Goal: Information Seeking & Learning: Learn about a topic

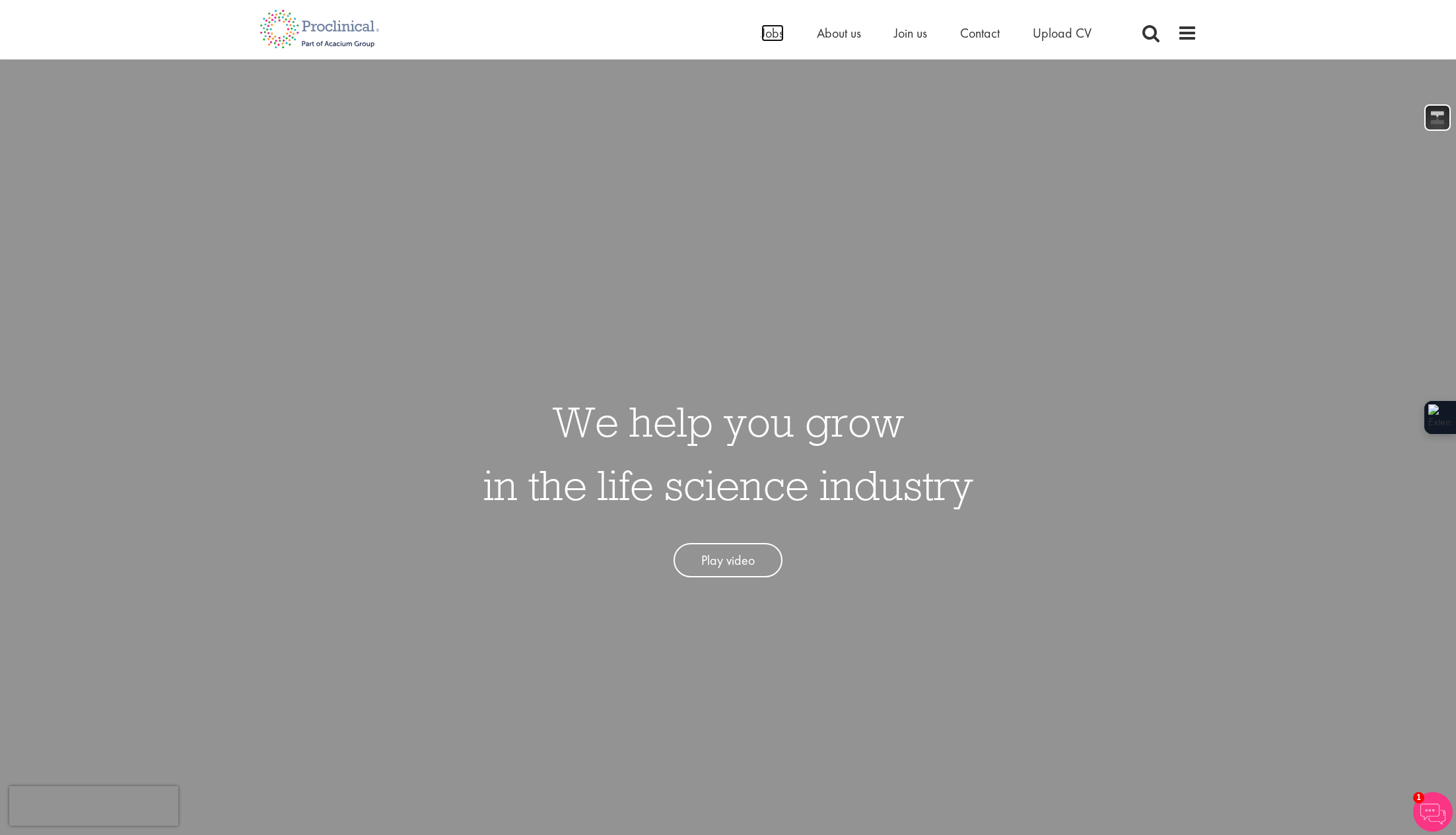
drag, startPoint x: 775, startPoint y: 29, endPoint x: 748, endPoint y: 148, distance: 122.0
click at [775, 29] on span "Jobs" at bounding box center [773, 33] width 22 height 17
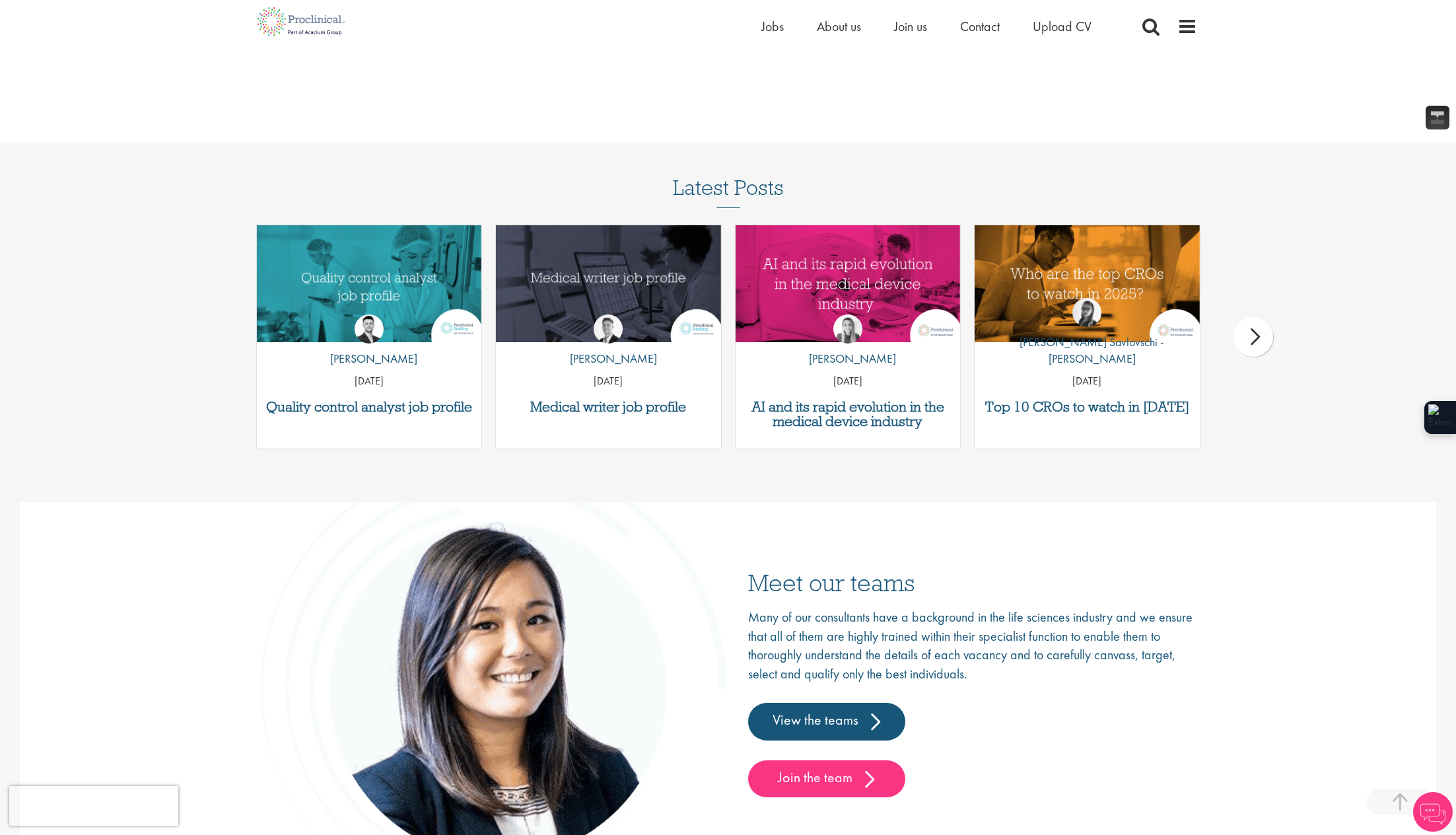
scroll to position [2067, 0]
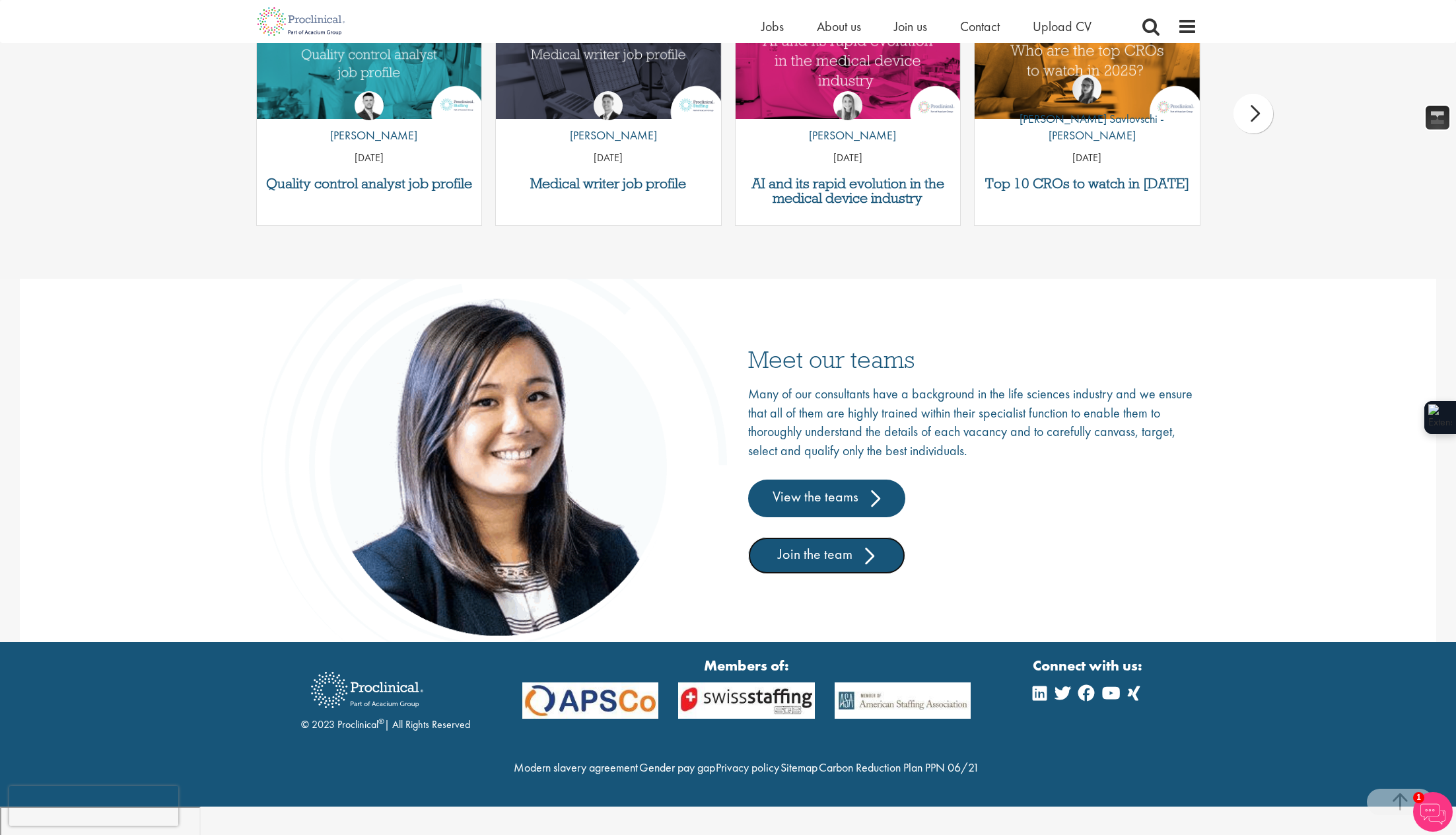
click at [822, 556] on link "Join the team" at bounding box center [827, 556] width 157 height 37
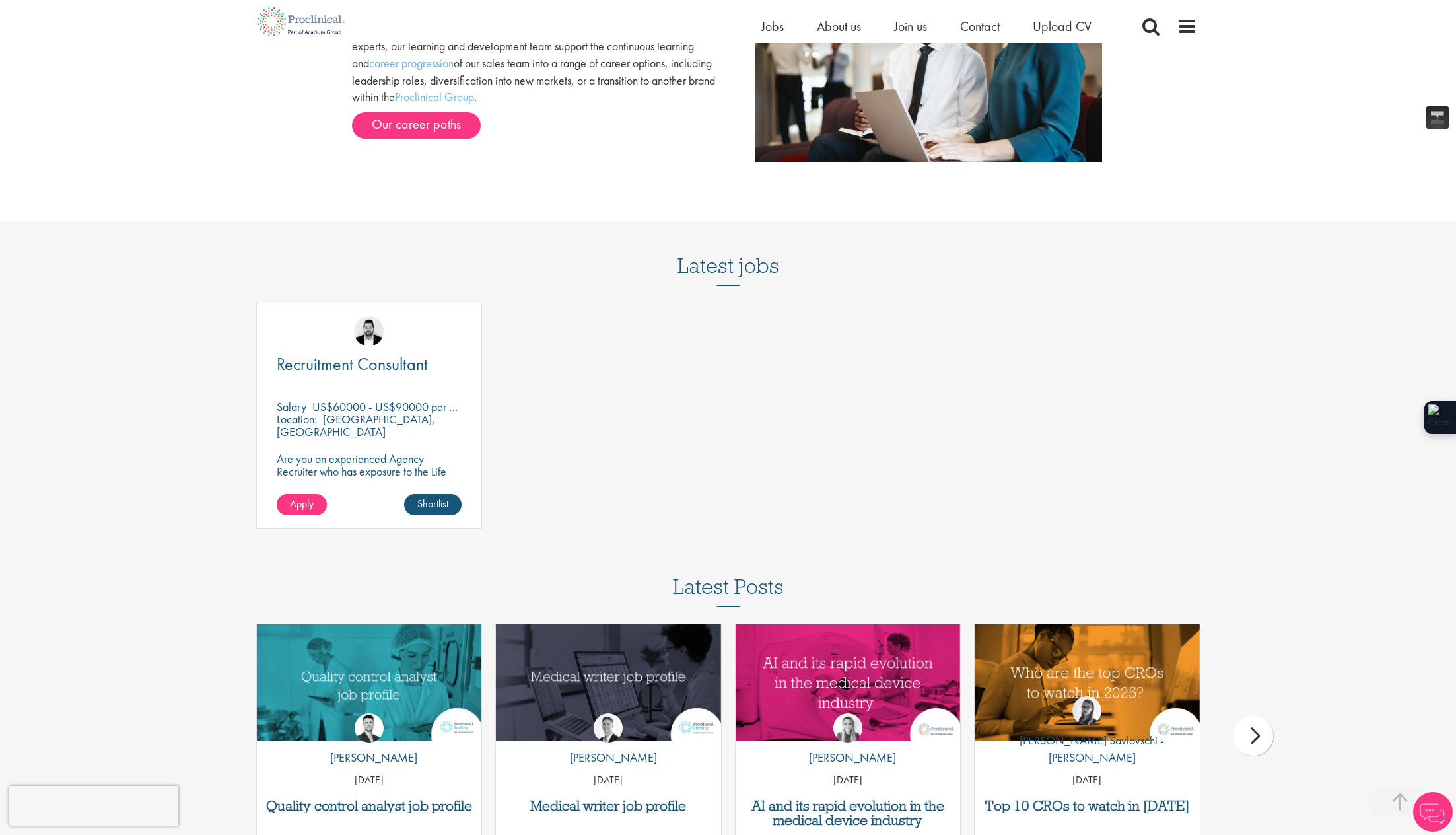
scroll to position [1600, 0]
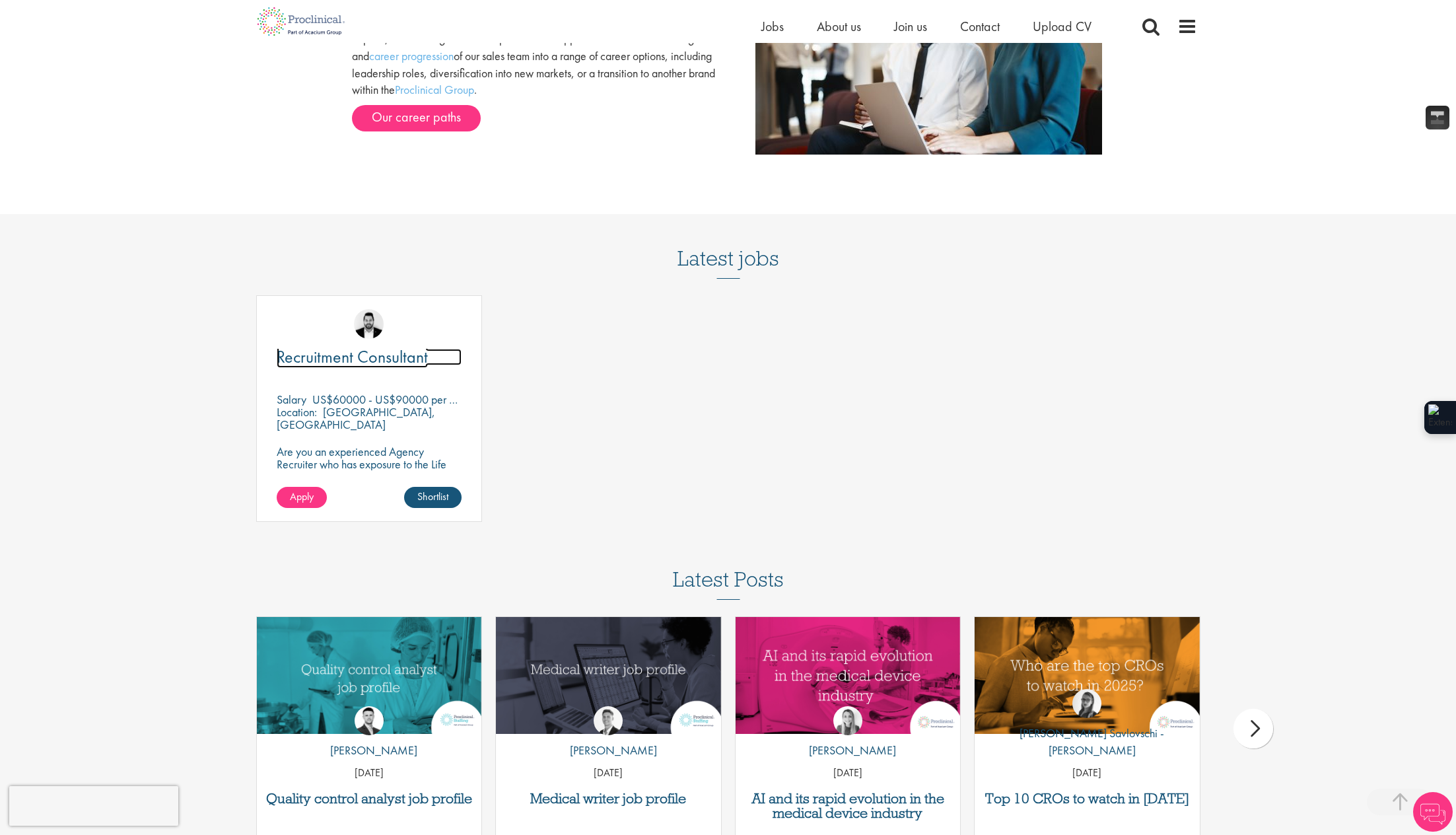
drag, startPoint x: 393, startPoint y: 358, endPoint x: 590, endPoint y: 545, distance: 271.6
click at [393, 358] on span "Recruitment Consultant" at bounding box center [352, 356] width 151 height 22
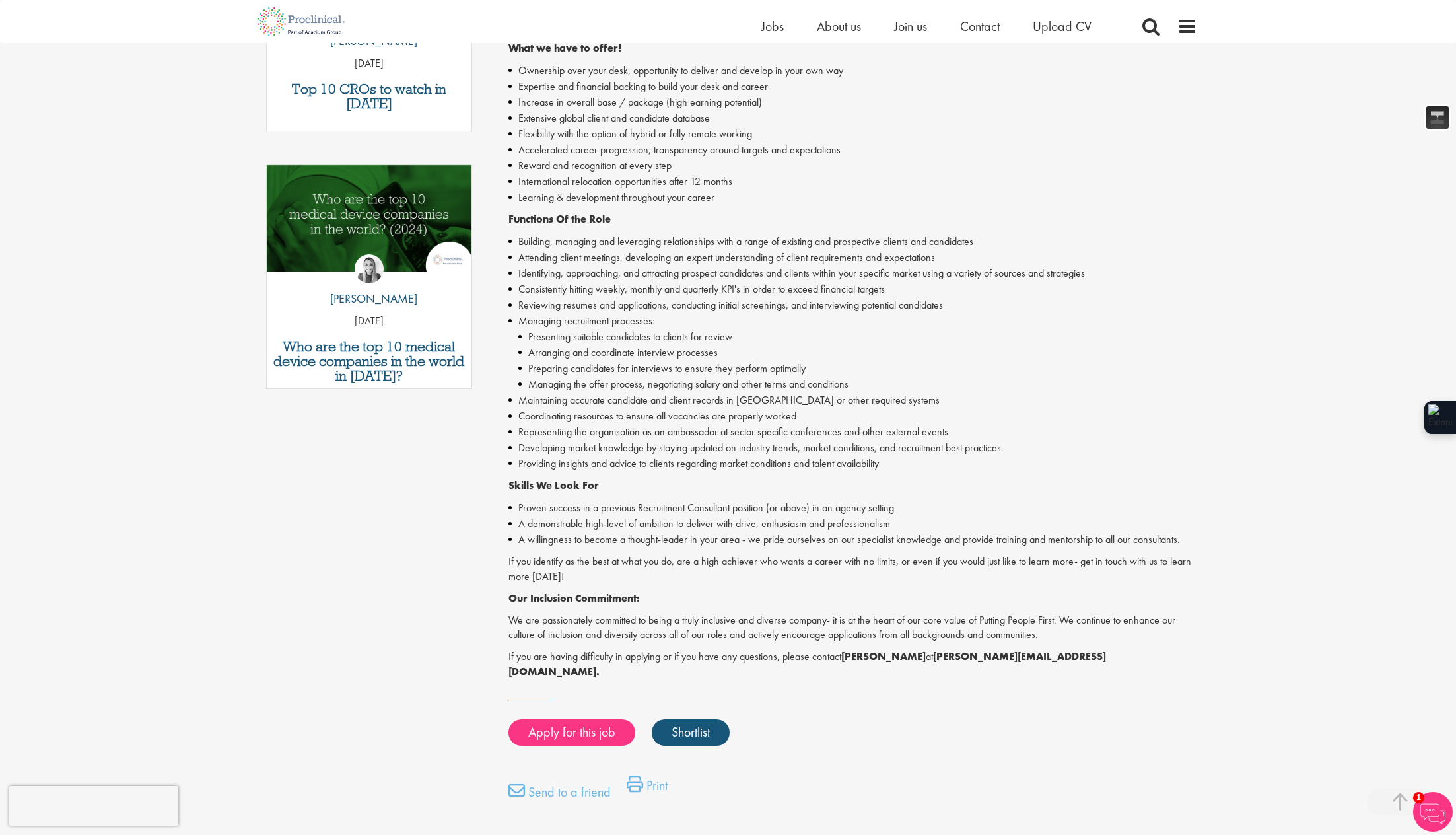
scroll to position [576, 0]
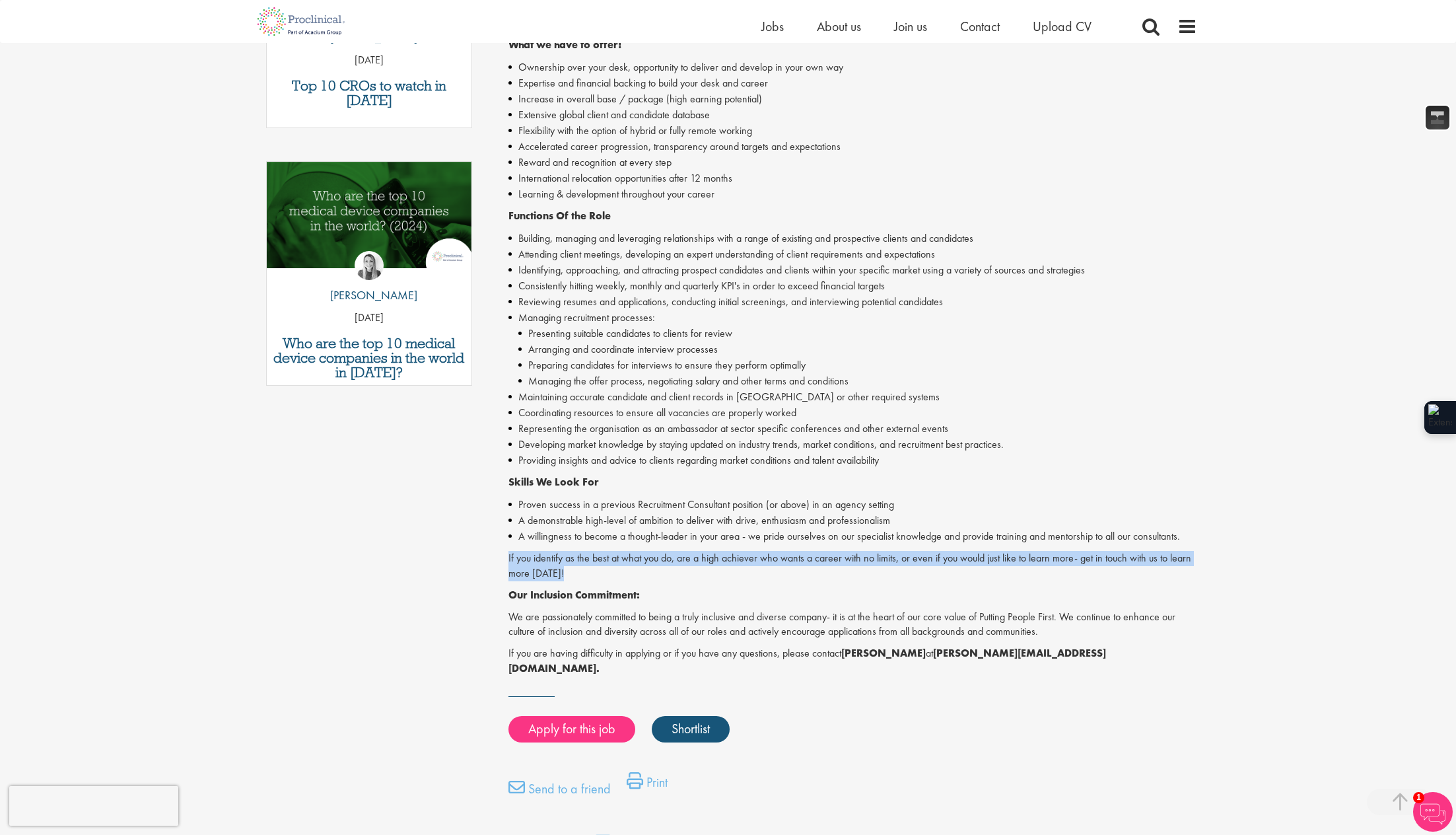
drag, startPoint x: 611, startPoint y: 550, endPoint x: 1002, endPoint y: 591, distance: 393.1
click at [991, 591] on div "Recruitment Consultant - San Diego, New York, Philadelphia, Boston - Permanent,…" at bounding box center [853, 242] width 689 height 867
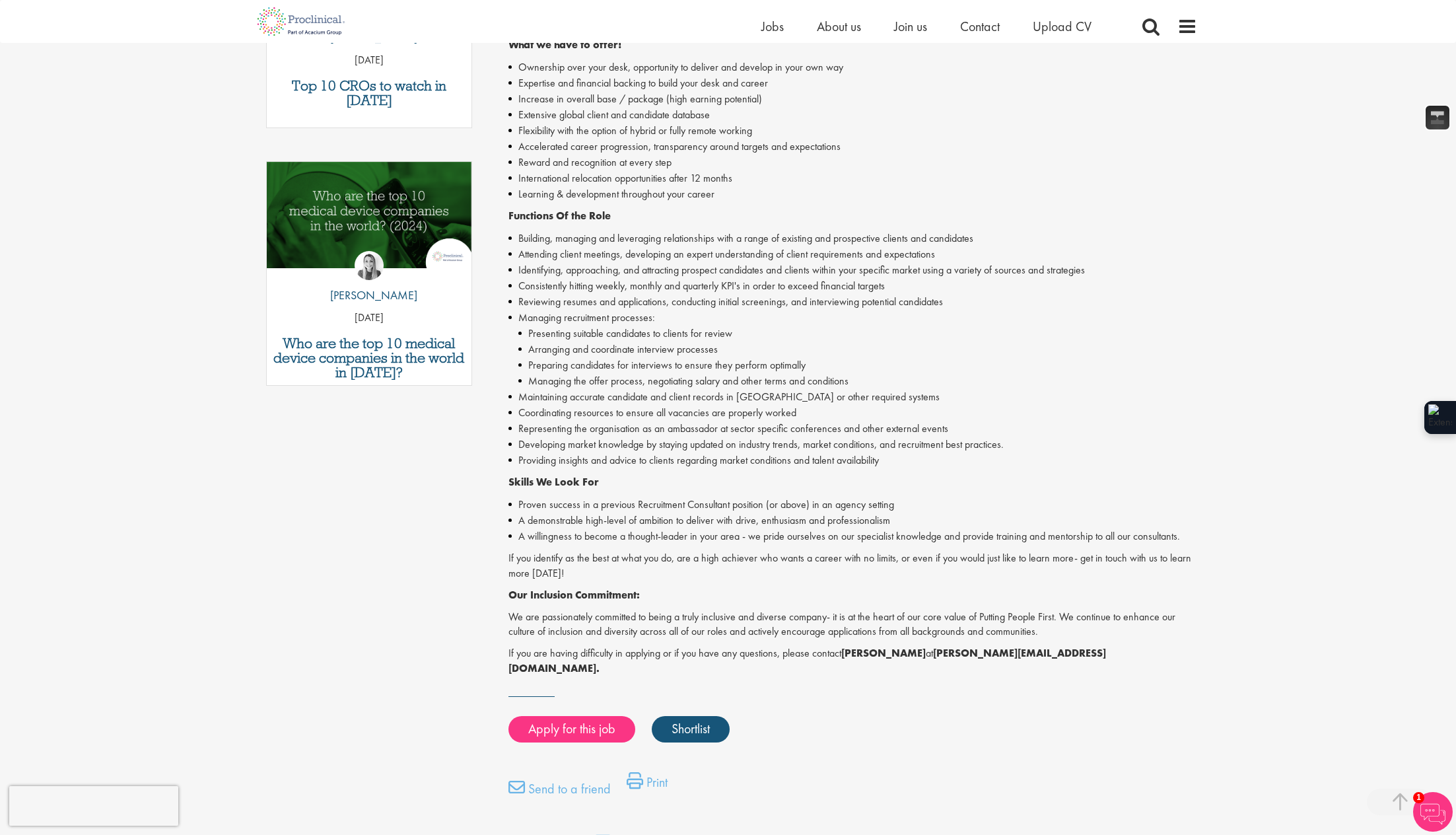
drag, startPoint x: 997, startPoint y: 586, endPoint x: 869, endPoint y: 523, distance: 142.7
click at [983, 578] on div "Recruitment Consultant - San Diego, New York, Philadelphia, Boston - Permanent,…" at bounding box center [853, 242] width 689 height 867
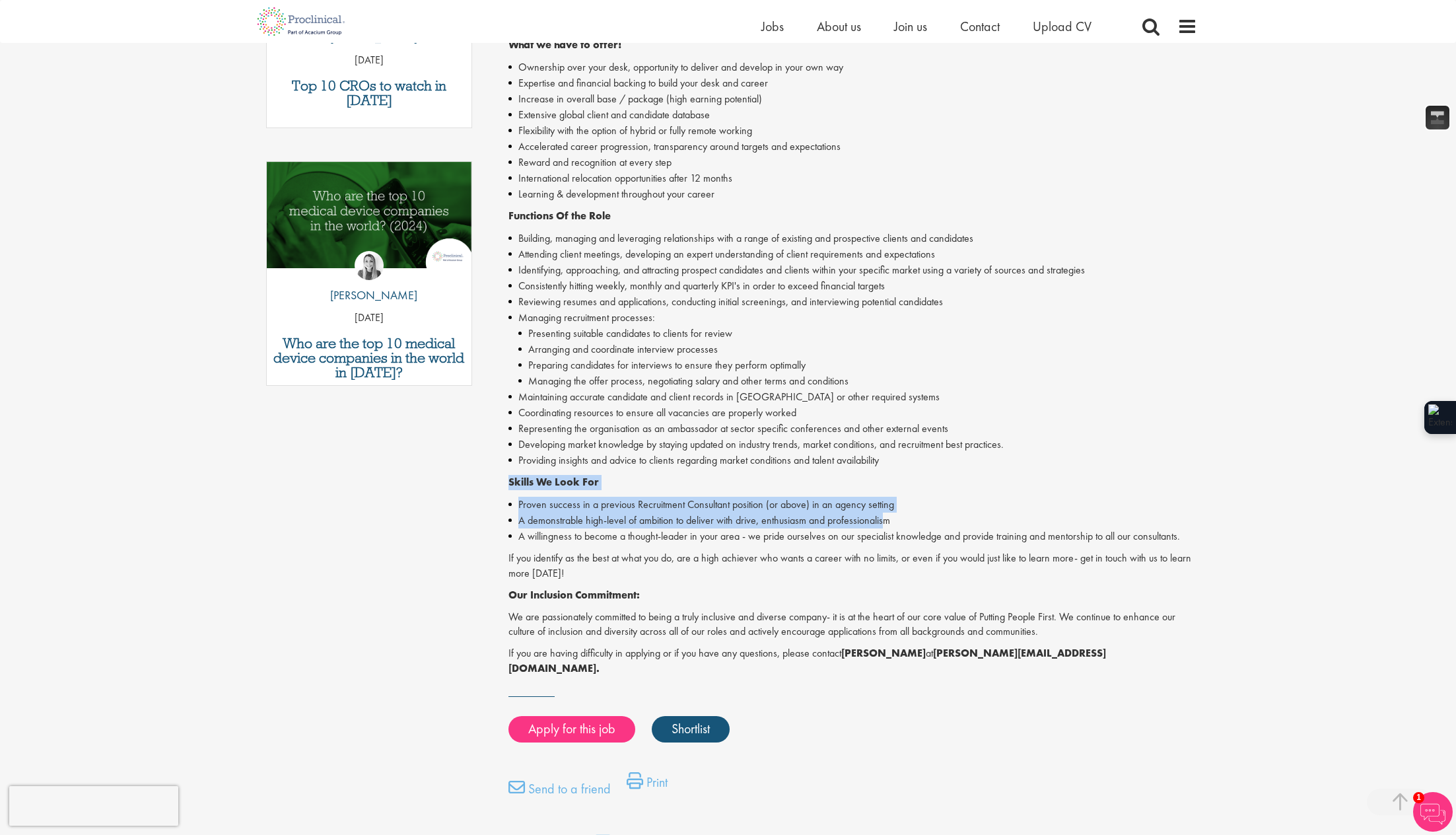
drag, startPoint x: 742, startPoint y: 474, endPoint x: 954, endPoint y: 530, distance: 219.3
click at [907, 519] on div "Recruitment Consultant - San Diego, New York, Philadelphia, Boston - Permanent,…" at bounding box center [853, 242] width 689 height 867
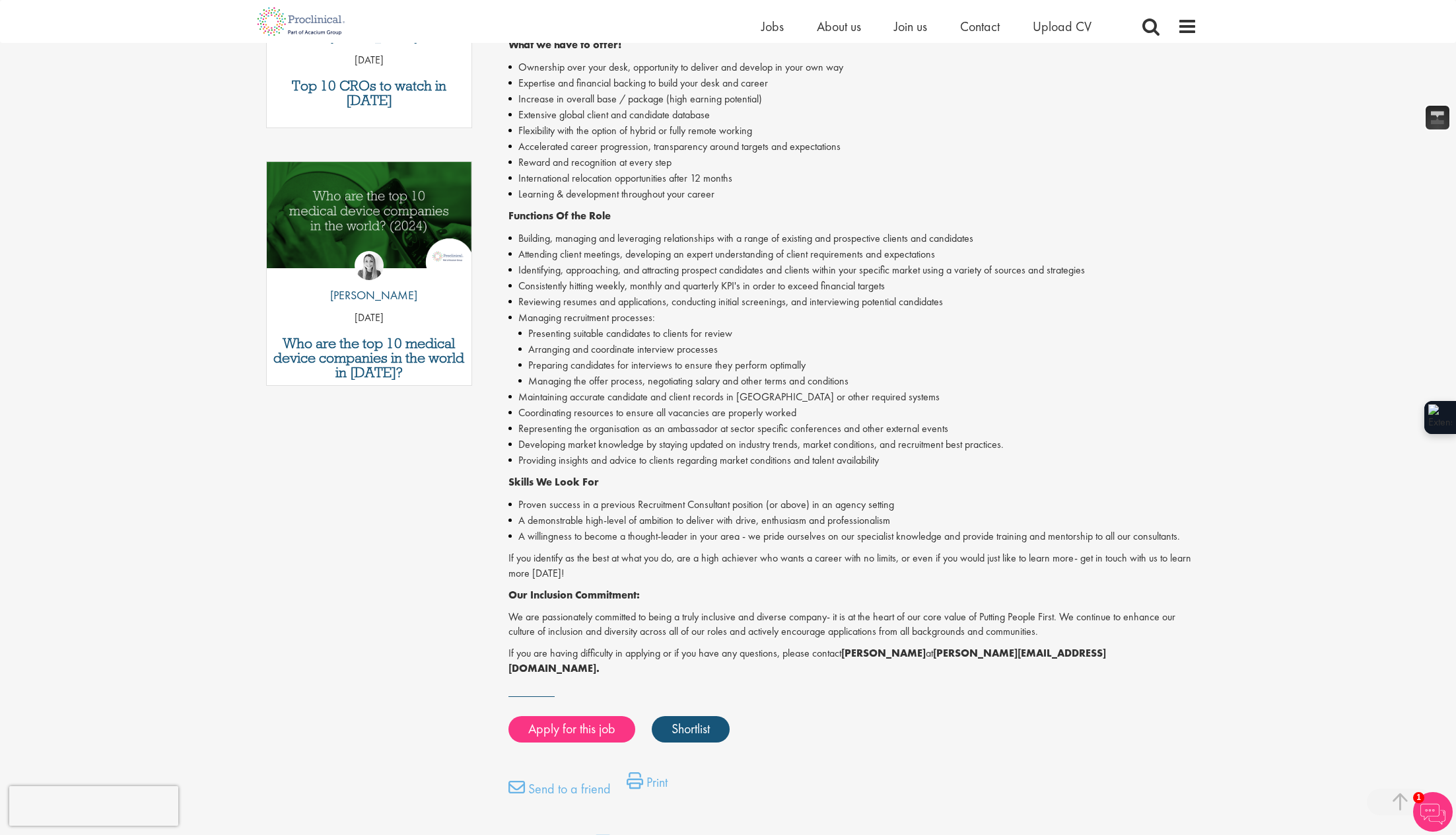
click at [954, 530] on li "A willingness to become a thought-leader in your area - we pride ourselves on o…" at bounding box center [853, 536] width 689 height 16
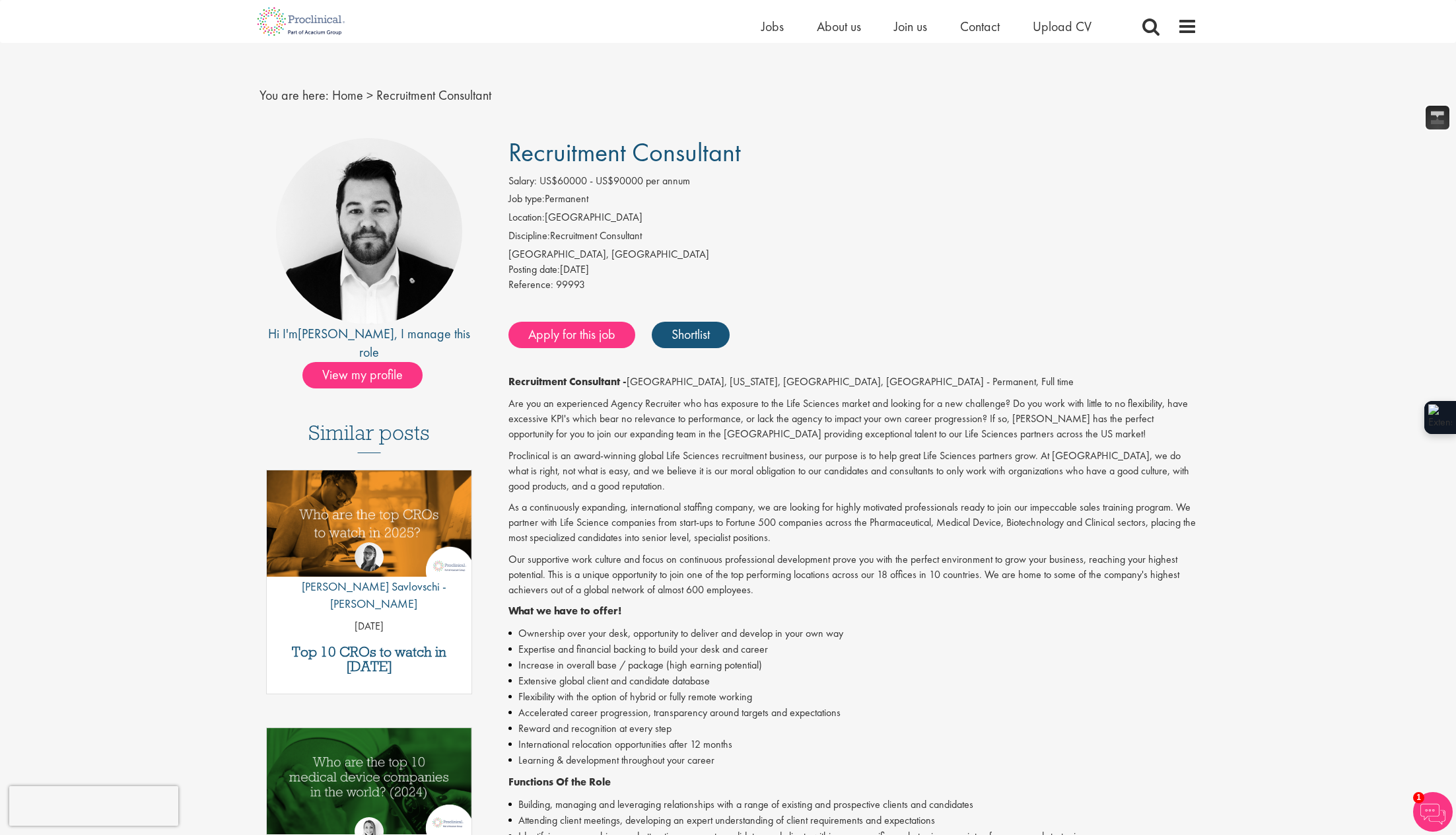
scroll to position [0, 0]
